Goal: Task Accomplishment & Management: Manage account settings

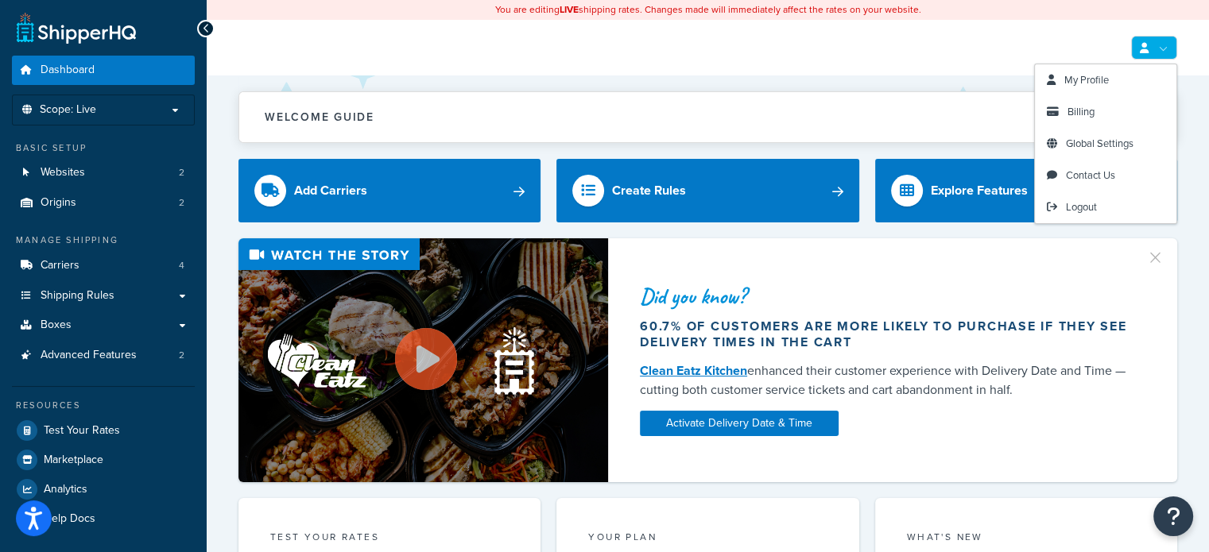
click at [1160, 44] on link at bounding box center [1154, 48] width 46 height 24
click at [1087, 115] on span "Billing" at bounding box center [1080, 111] width 27 height 15
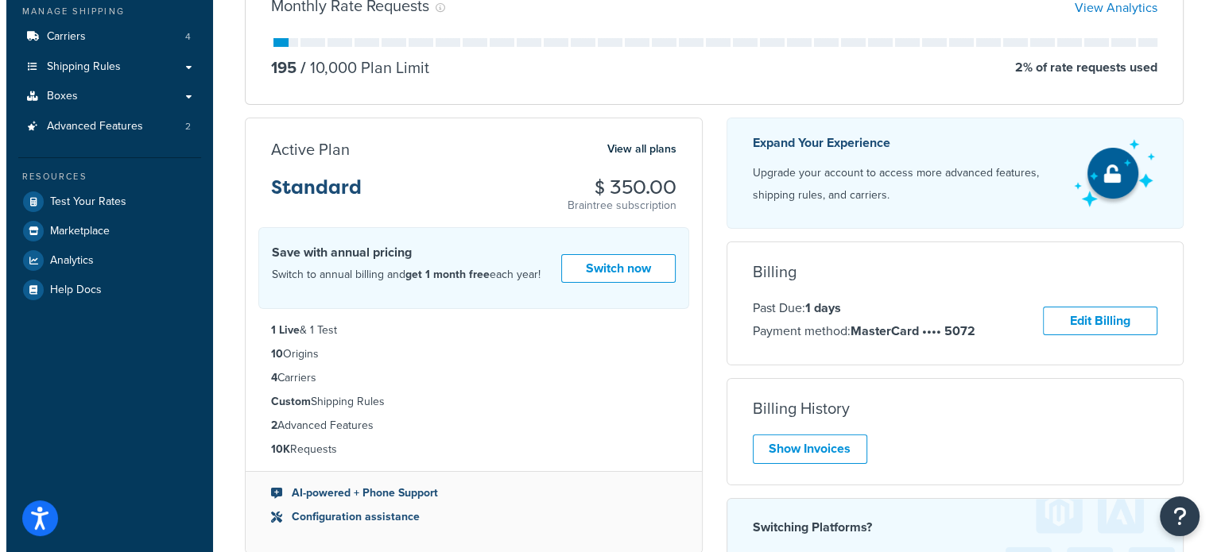
scroll to position [238, 0]
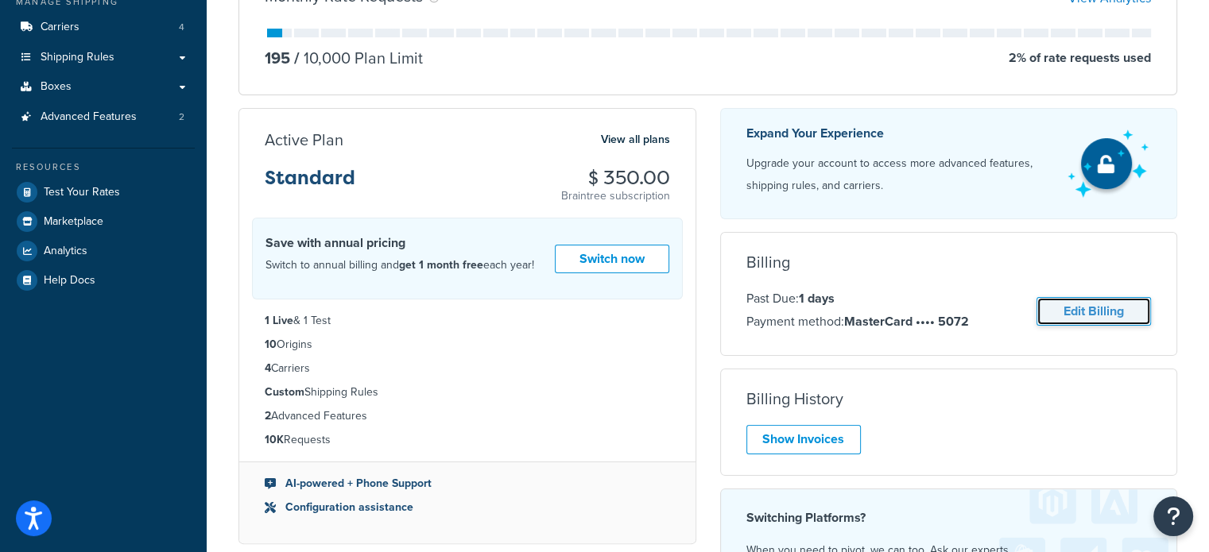
click at [1090, 308] on link "Edit Billing" at bounding box center [1093, 311] width 114 height 29
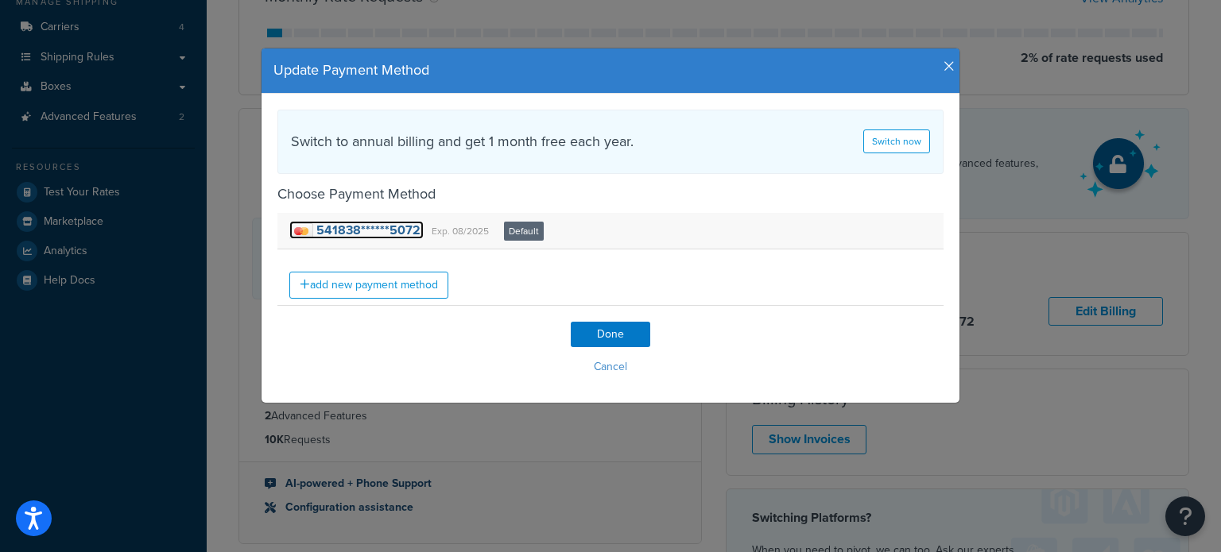
drag, startPoint x: 405, startPoint y: 226, endPoint x: 418, endPoint y: 223, distance: 13.9
click at [405, 226] on strong "541838******5072" at bounding box center [368, 230] width 104 height 18
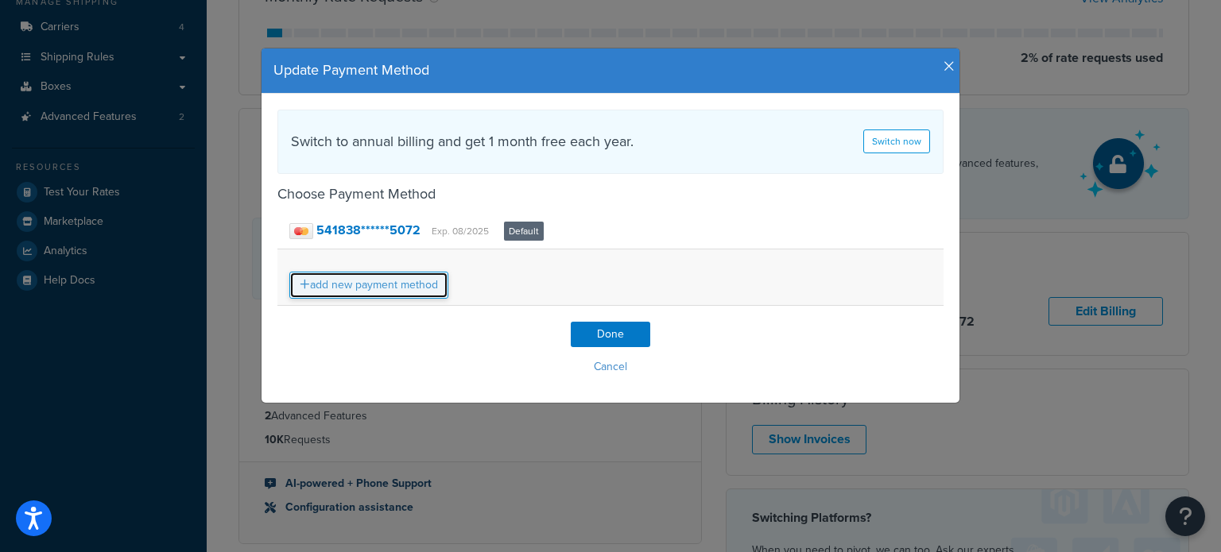
click at [401, 289] on link "add new payment method" at bounding box center [368, 285] width 159 height 27
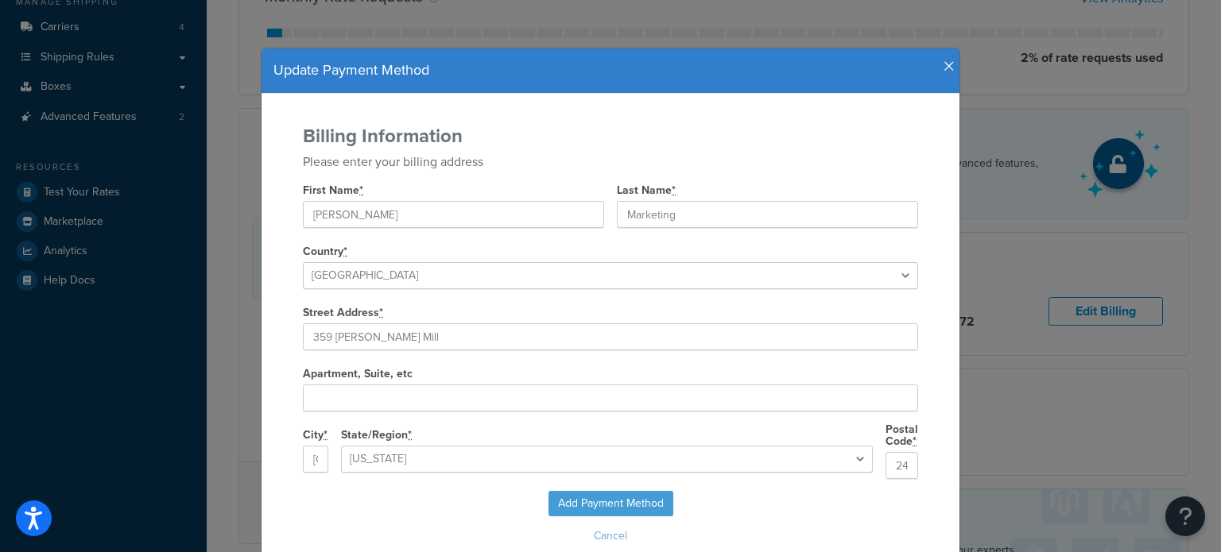
select select "VA"
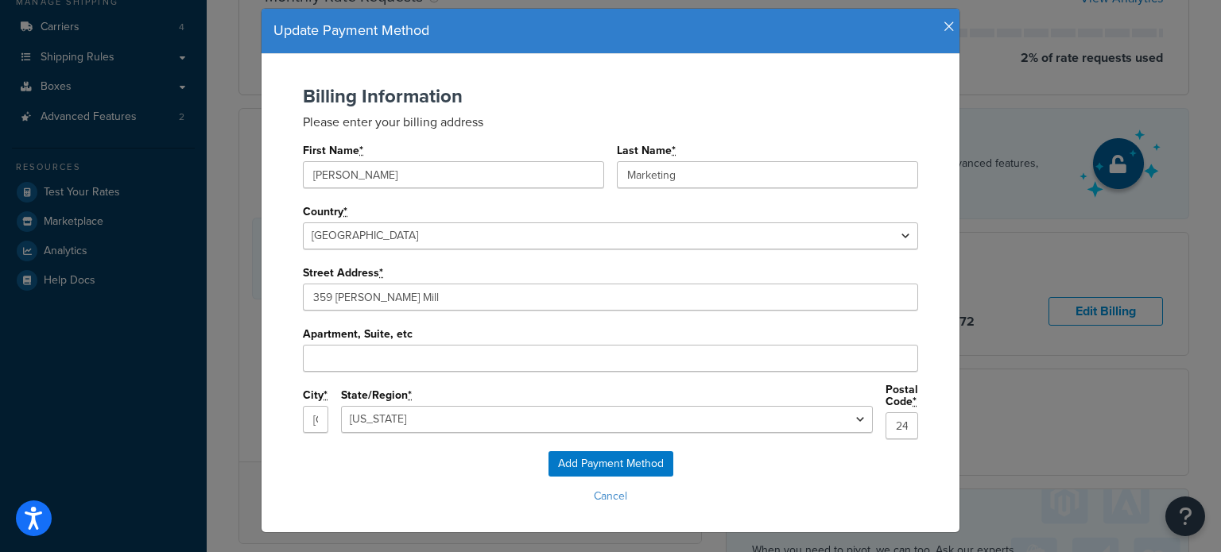
scroll to position [61, 0]
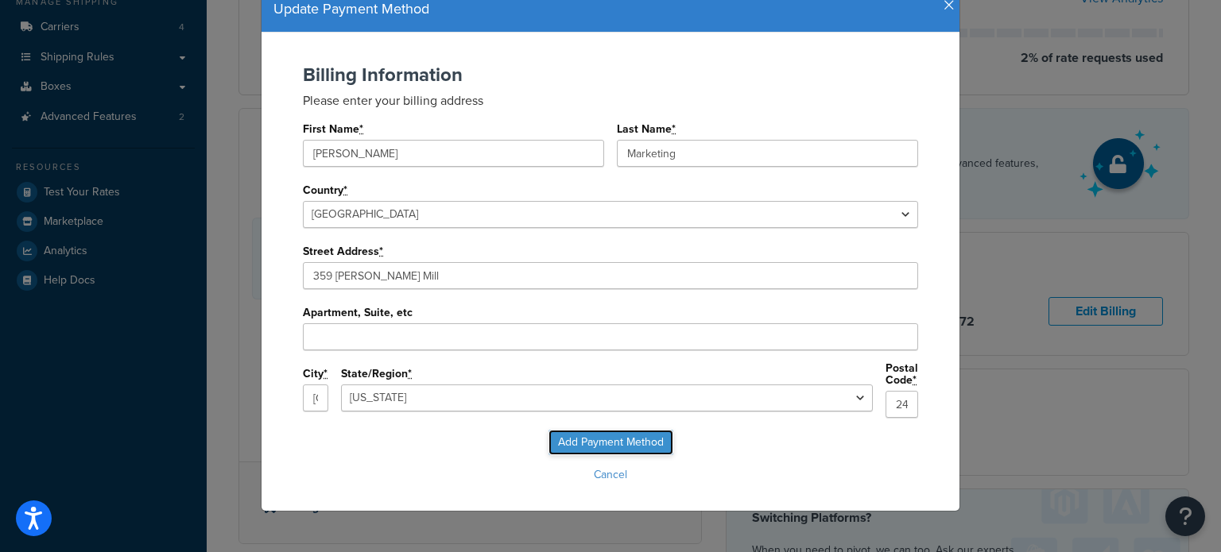
click at [638, 434] on input "Add Payment Method" at bounding box center [610, 442] width 125 height 25
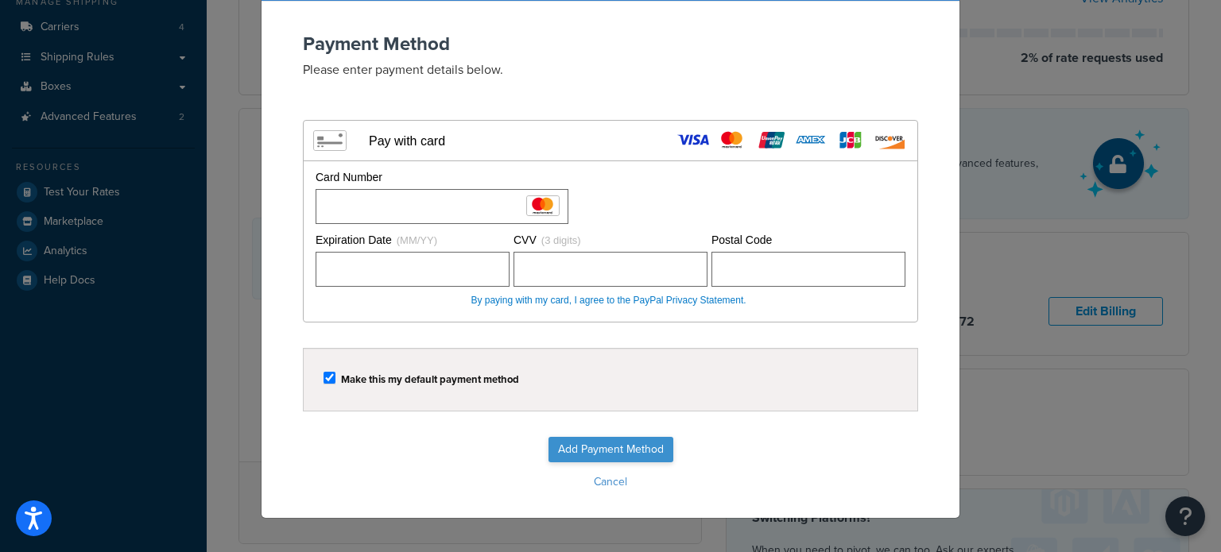
scroll to position [105, 0]
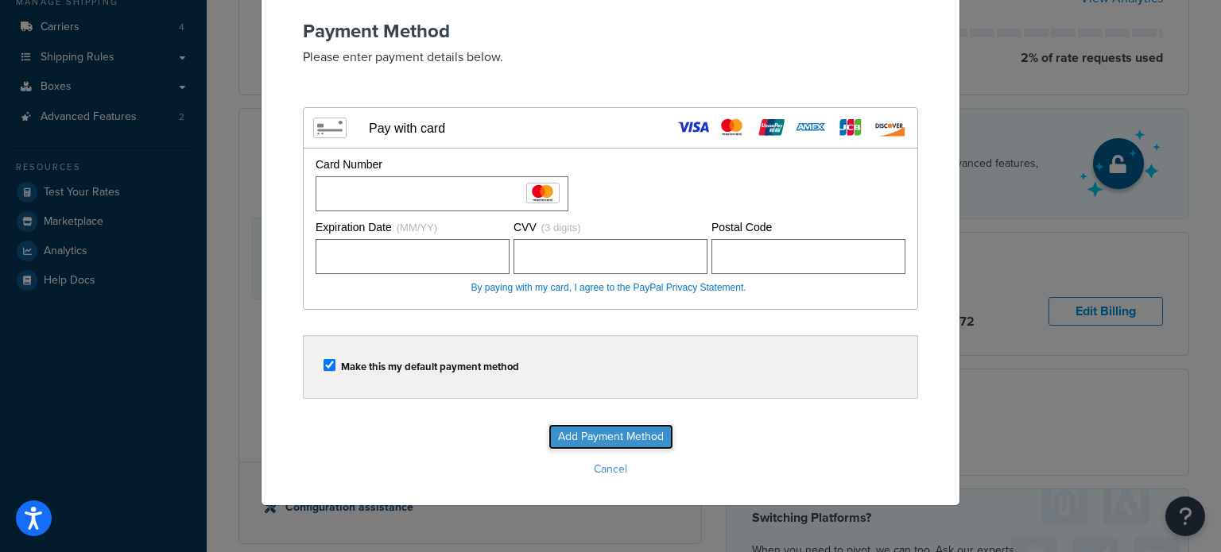
click at [626, 436] on input "Add Payment Method" at bounding box center [610, 436] width 125 height 25
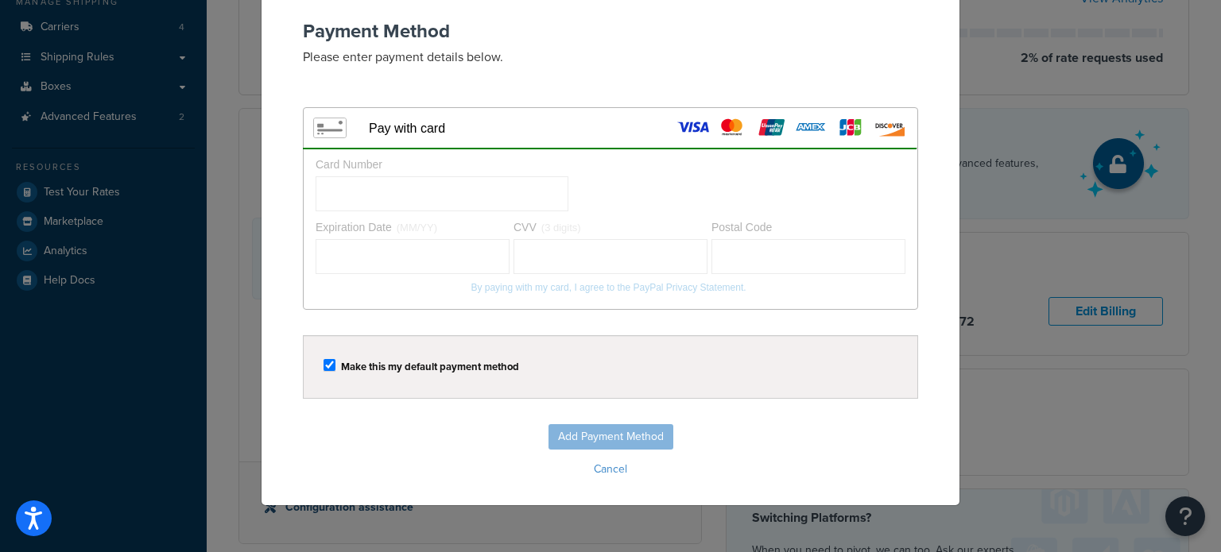
scroll to position [13, 0]
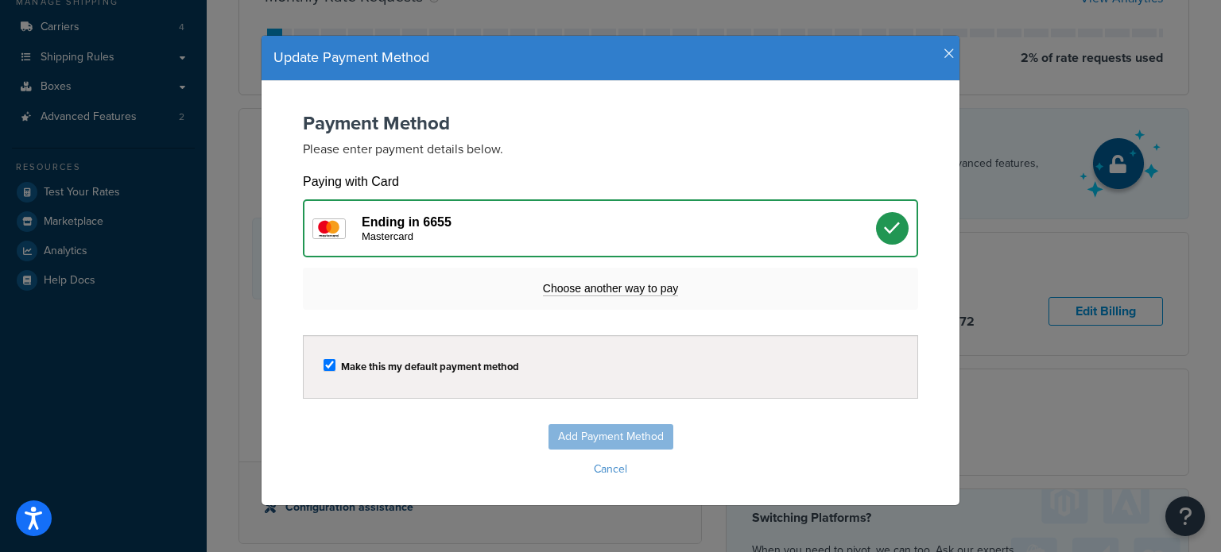
click at [943, 52] on icon "button" at bounding box center [948, 54] width 11 height 14
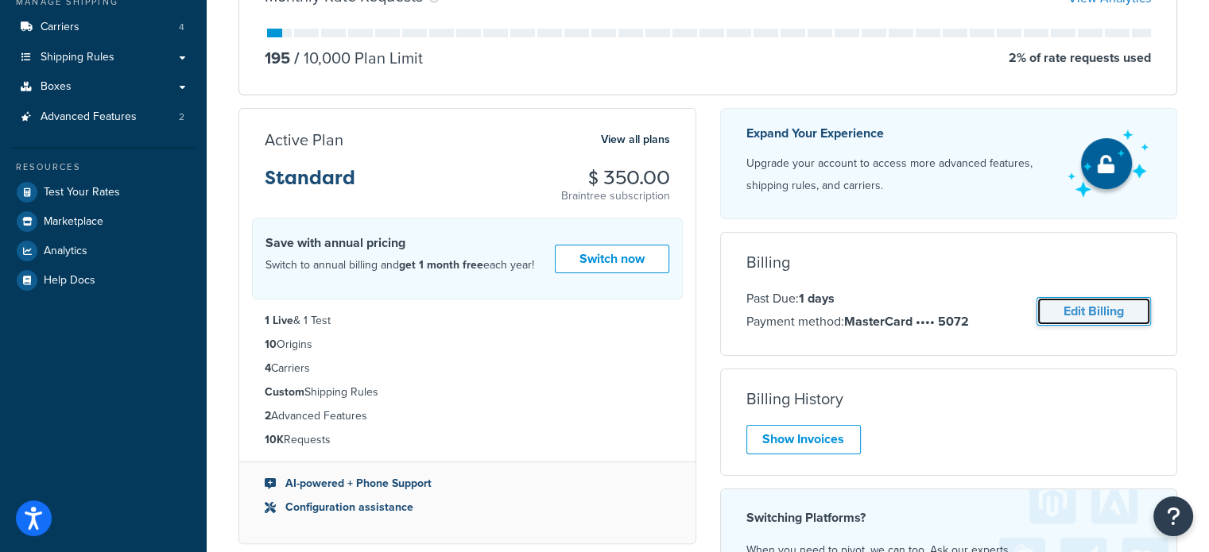
click at [1112, 311] on link "Edit Billing" at bounding box center [1093, 311] width 114 height 29
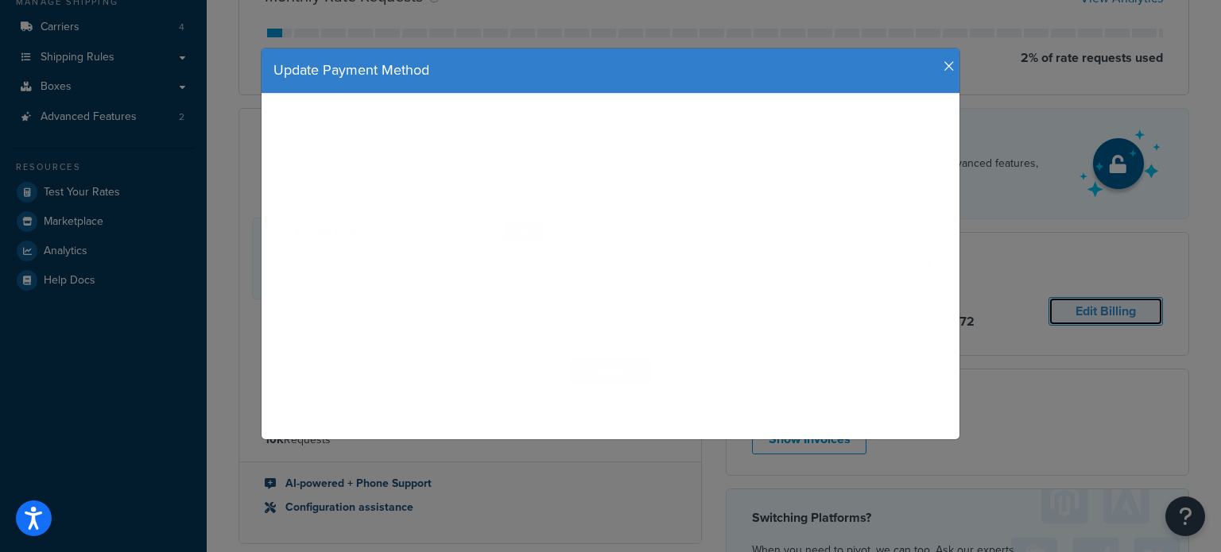
scroll to position [0, 0]
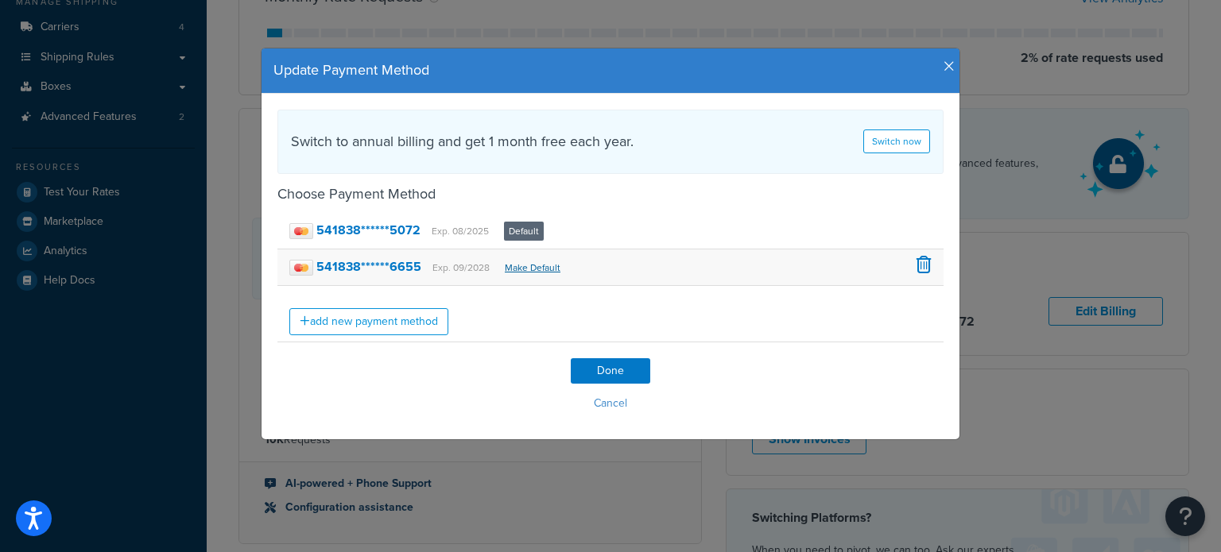
click at [534, 265] on link "Make Default" at bounding box center [533, 268] width 56 height 14
click at [517, 266] on link "Make Default" at bounding box center [533, 268] width 56 height 14
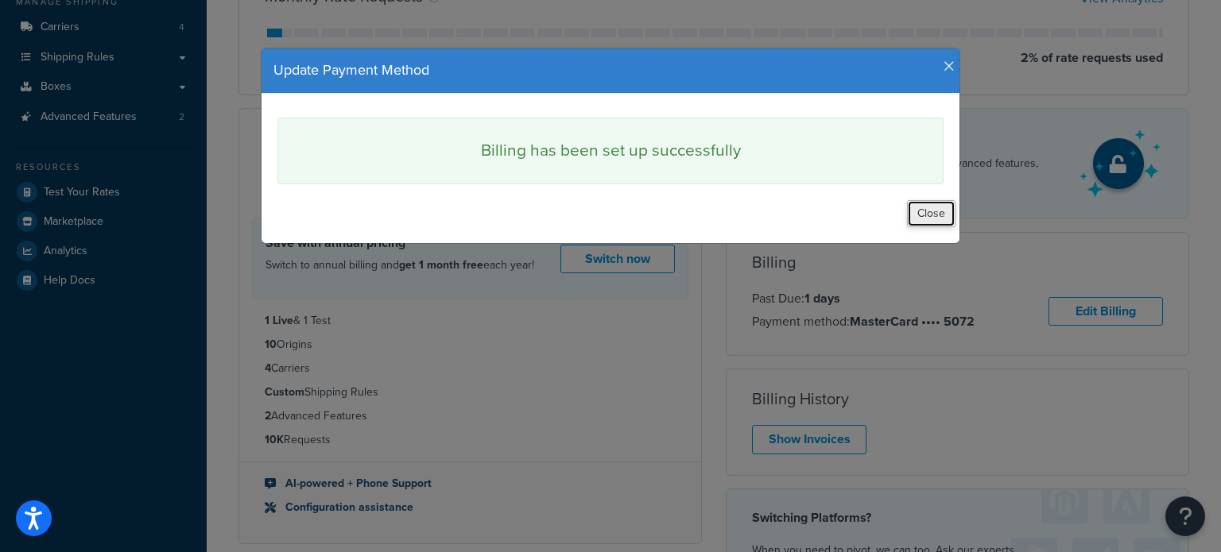
click at [928, 209] on button "Close" at bounding box center [931, 213] width 48 height 27
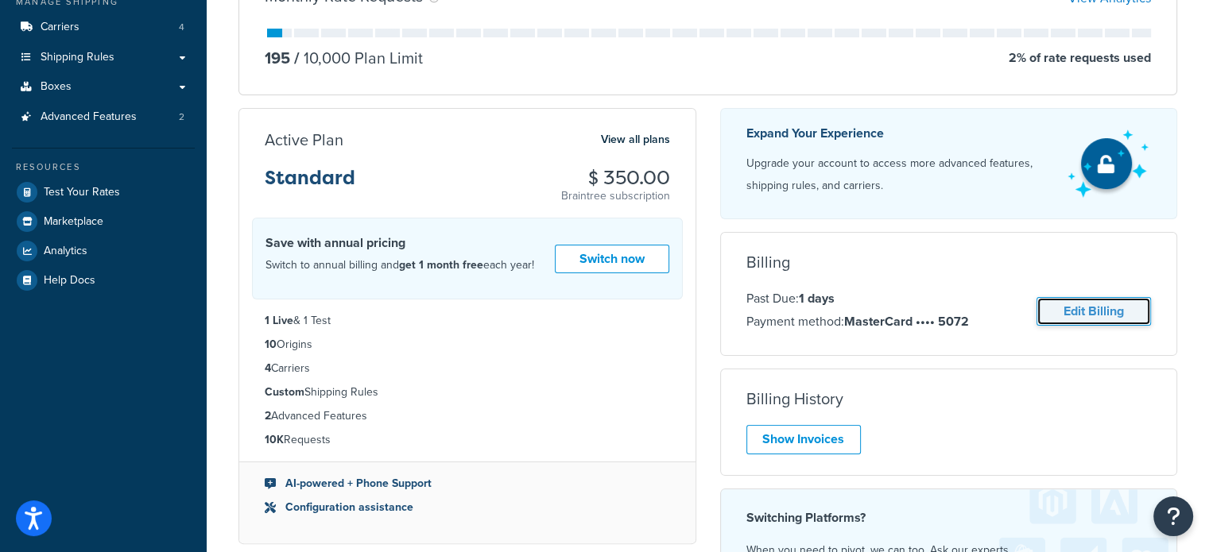
click at [1082, 316] on link "Edit Billing" at bounding box center [1093, 311] width 114 height 29
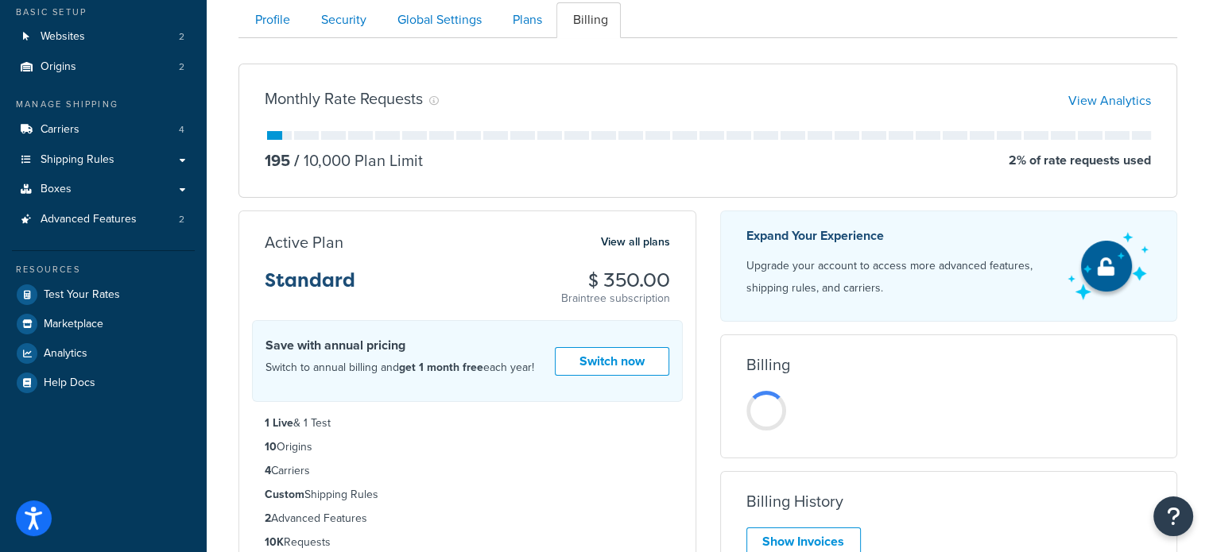
scroll to position [318, 0]
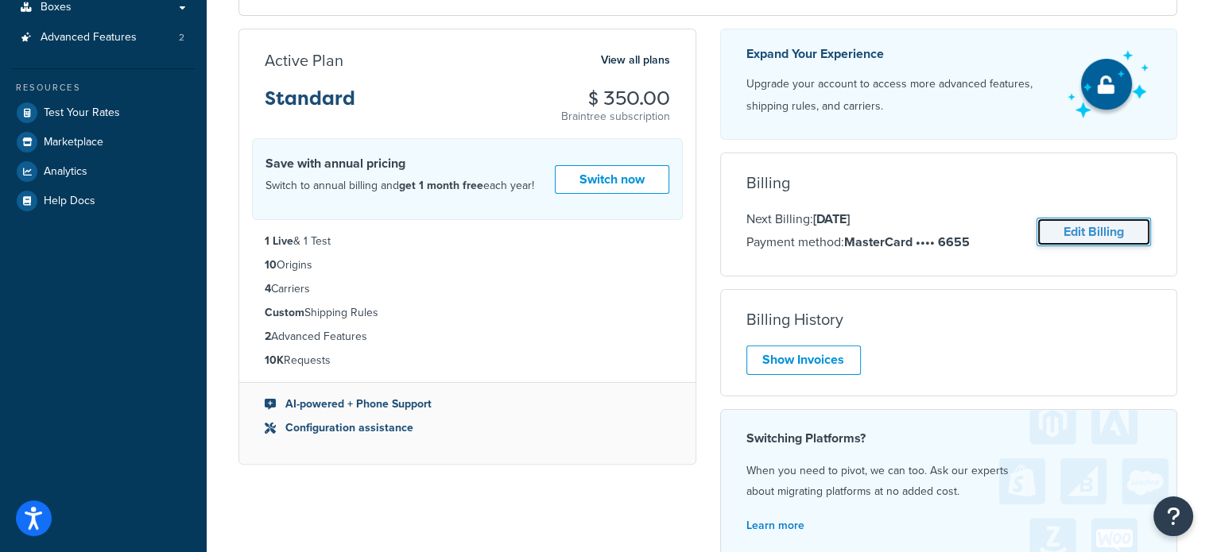
click at [1081, 234] on link "Edit Billing" at bounding box center [1093, 232] width 114 height 29
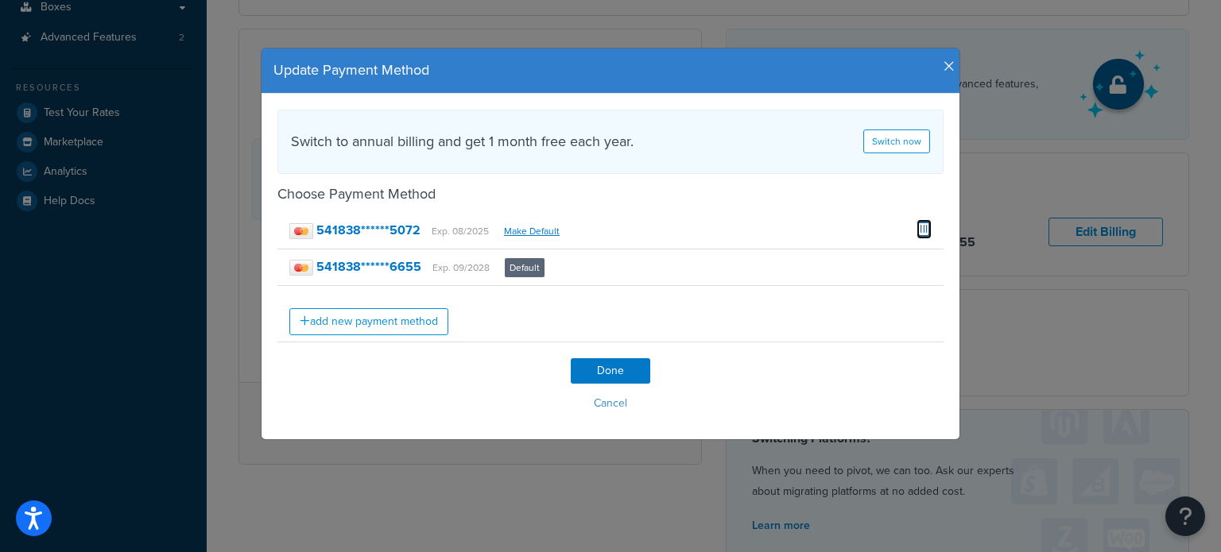
drag, startPoint x: 919, startPoint y: 226, endPoint x: 684, endPoint y: 56, distance: 290.3
click at [916, 227] on span at bounding box center [923, 227] width 15 height 17
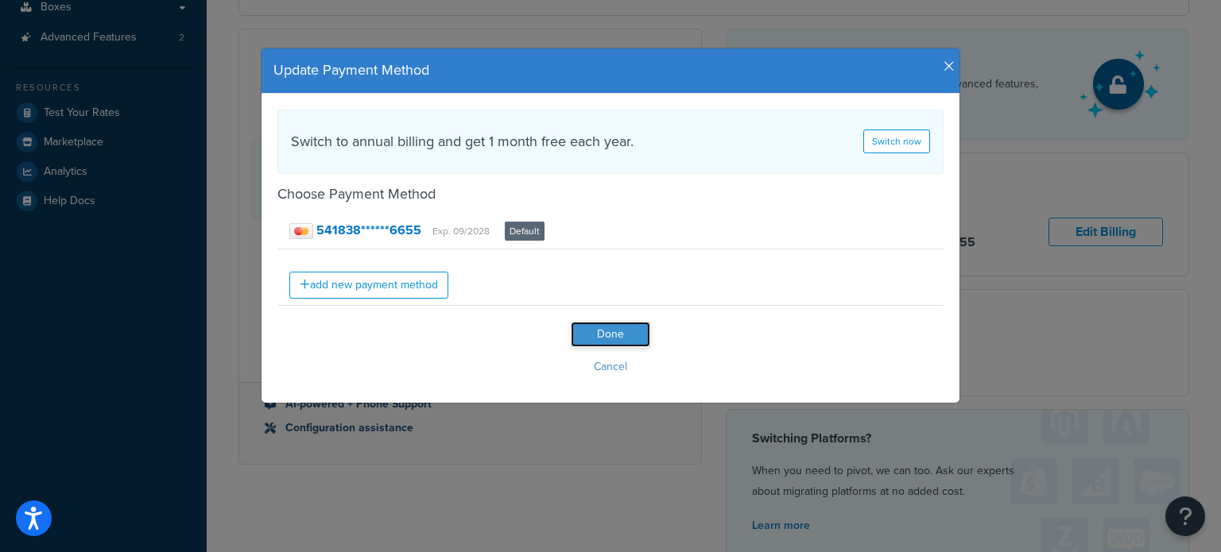
click at [603, 331] on input "Done" at bounding box center [610, 334] width 79 height 25
